Goal: Information Seeking & Learning: Learn about a topic

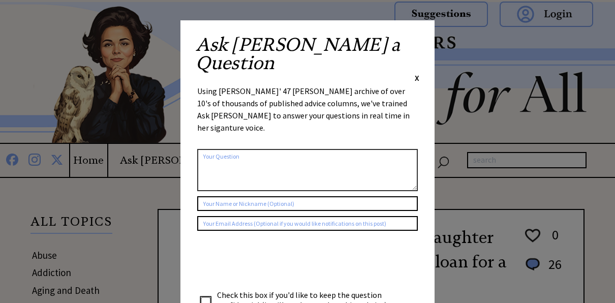
click at [413, 44] on div "Ask Ann a Question X" at bounding box center [307, 60] width 223 height 48
click at [417, 73] on span "X" at bounding box center [416, 78] width 5 height 10
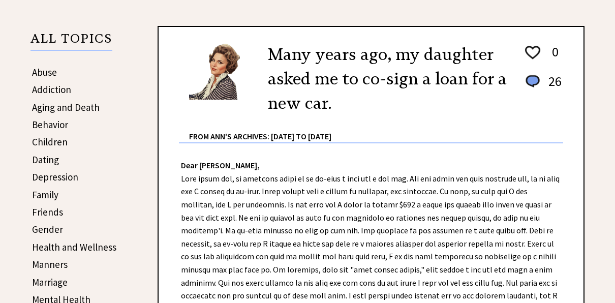
scroll to position [203, 0]
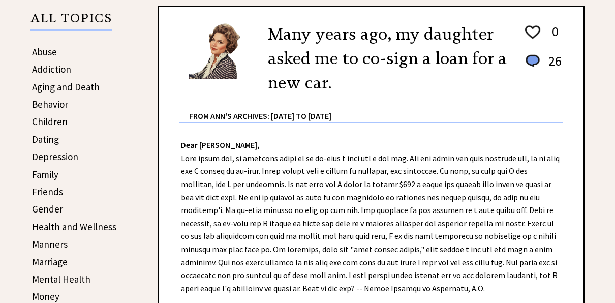
click at [77, 89] on link "Aging and Death" at bounding box center [66, 87] width 68 height 12
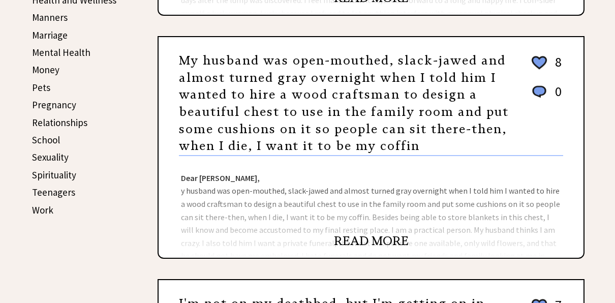
scroll to position [387, 0]
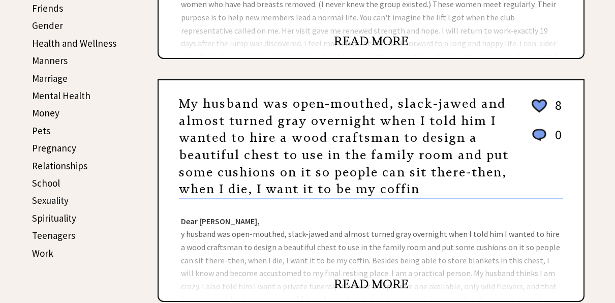
click at [50, 28] on link "Gender" at bounding box center [47, 25] width 31 height 12
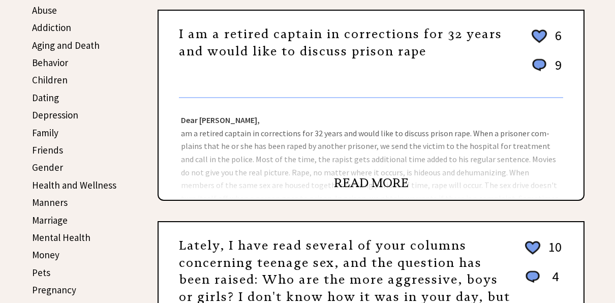
scroll to position [225, 0]
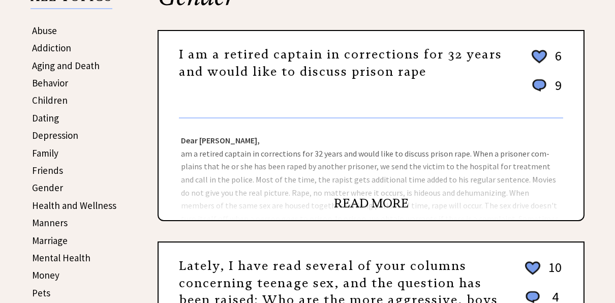
click at [58, 83] on link "Behavior" at bounding box center [50, 83] width 36 height 12
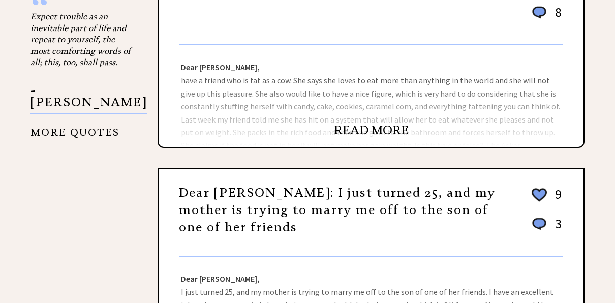
scroll to position [936, 0]
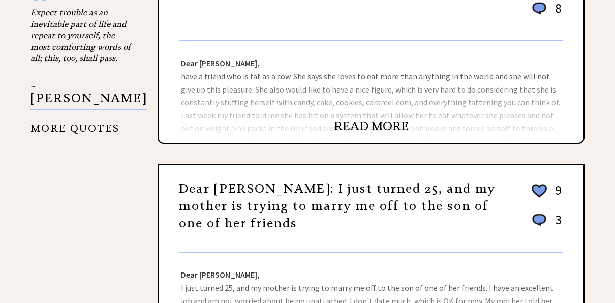
click at [365, 125] on link "READ MORE" at bounding box center [371, 125] width 75 height 15
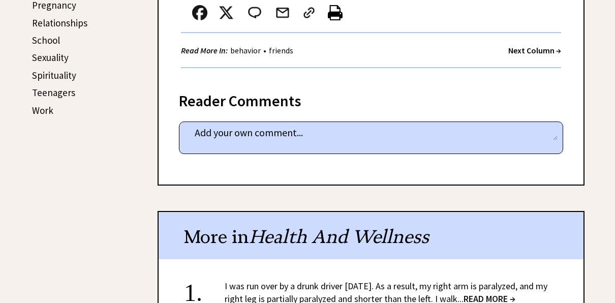
scroll to position [794, 0]
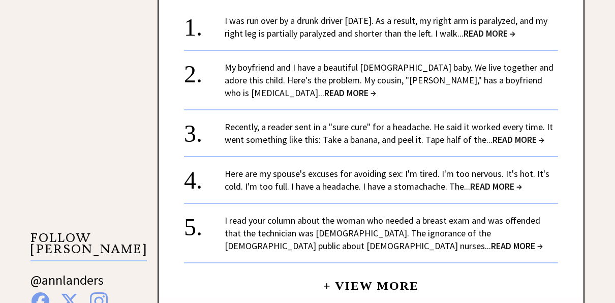
click at [497, 33] on span "READ MORE →" at bounding box center [489, 33] width 52 height 12
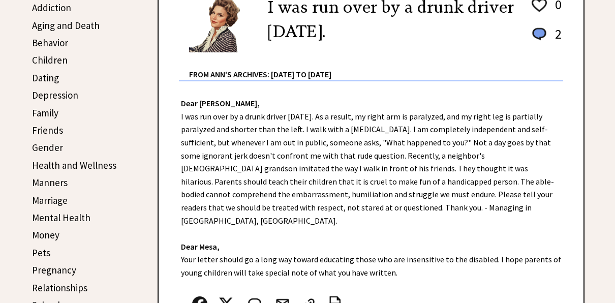
scroll to position [529, 0]
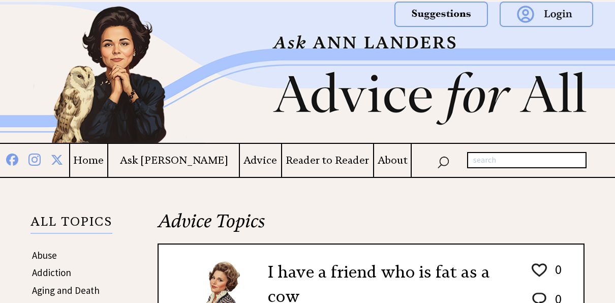
scroll to position [794, 0]
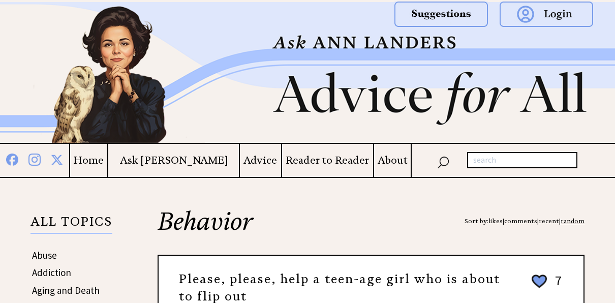
scroll to position [936, 0]
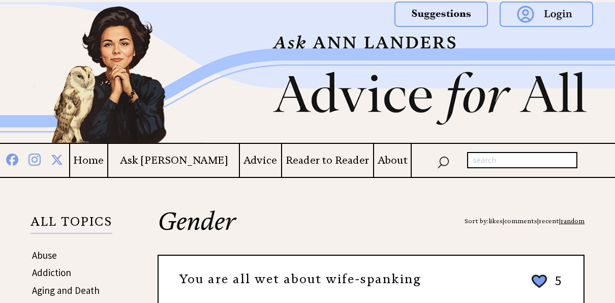
scroll to position [225, 0]
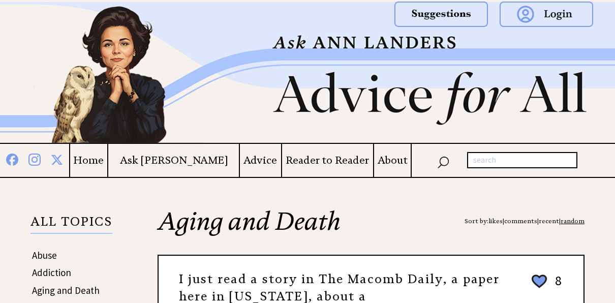
scroll to position [357, 0]
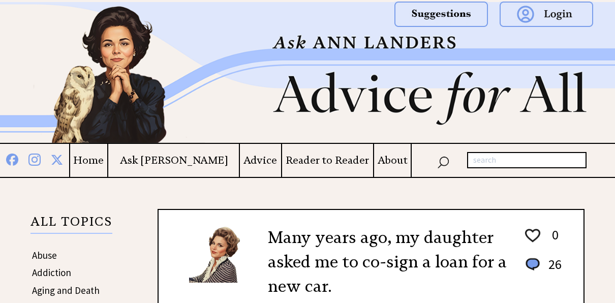
scroll to position [203, 0]
